Goal: Subscribe to service/newsletter

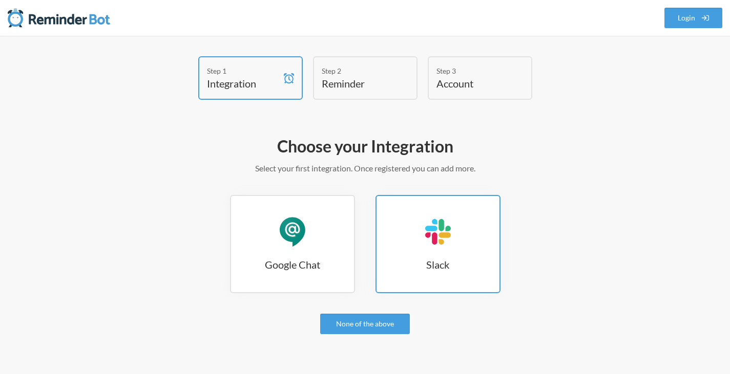
click at [436, 265] on h3 "Slack" at bounding box center [437, 265] width 123 height 14
click at [449, 263] on h3 "Slack" at bounding box center [437, 265] width 123 height 14
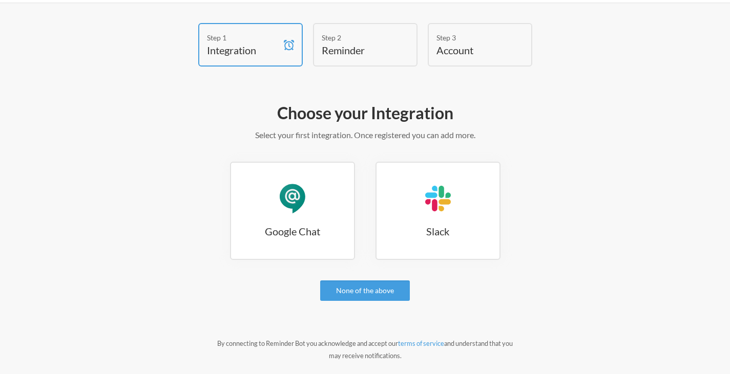
scroll to position [51, 0]
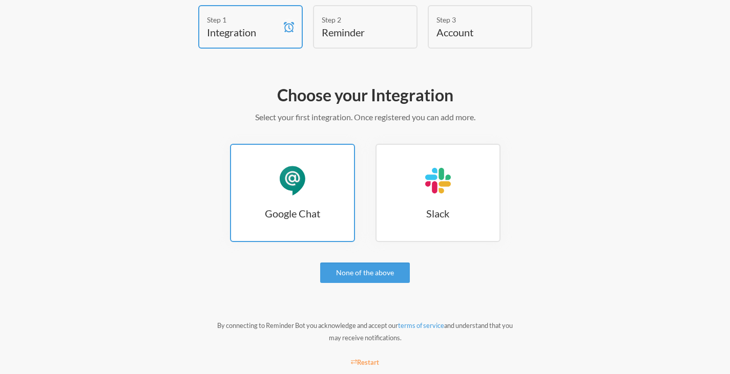
click at [292, 208] on h3 "Google Chat" at bounding box center [292, 213] width 123 height 14
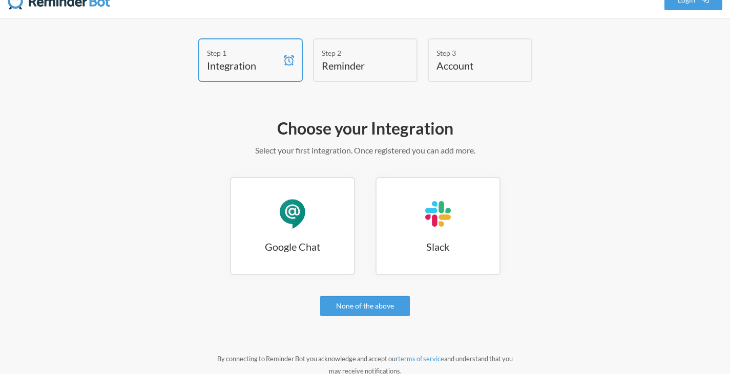
scroll to position [0, 0]
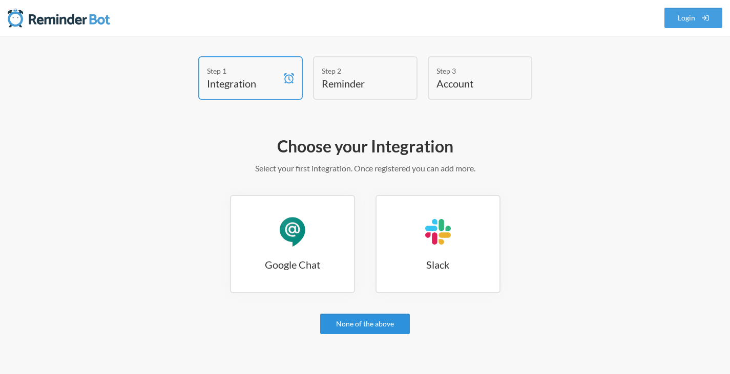
click at [366, 317] on link "None of the above" at bounding box center [365, 324] width 90 height 20
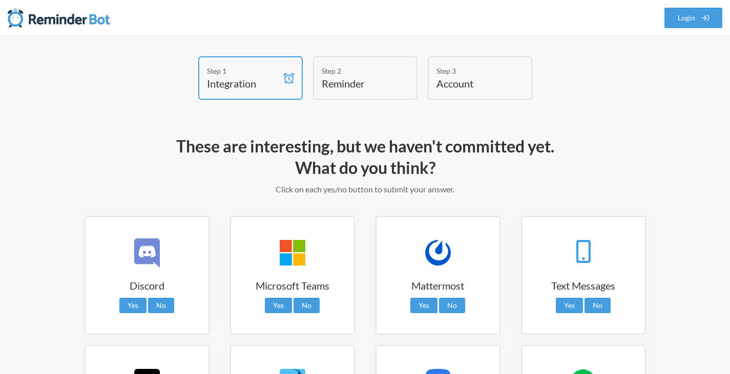
click at [345, 79] on h4 "Reminder" at bounding box center [358, 83] width 72 height 14
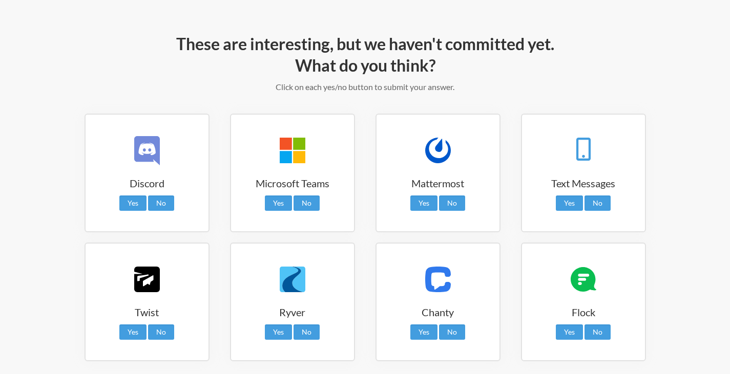
scroll to position [192, 0]
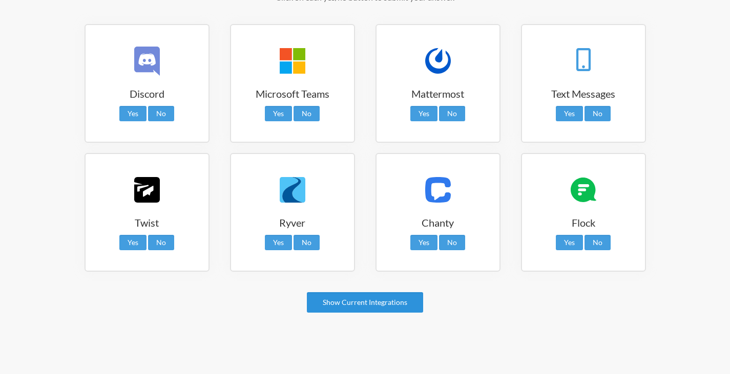
click at [359, 302] on link "Show Current Integrations" at bounding box center [365, 302] width 116 height 20
